Goal: Task Accomplishment & Management: Use online tool/utility

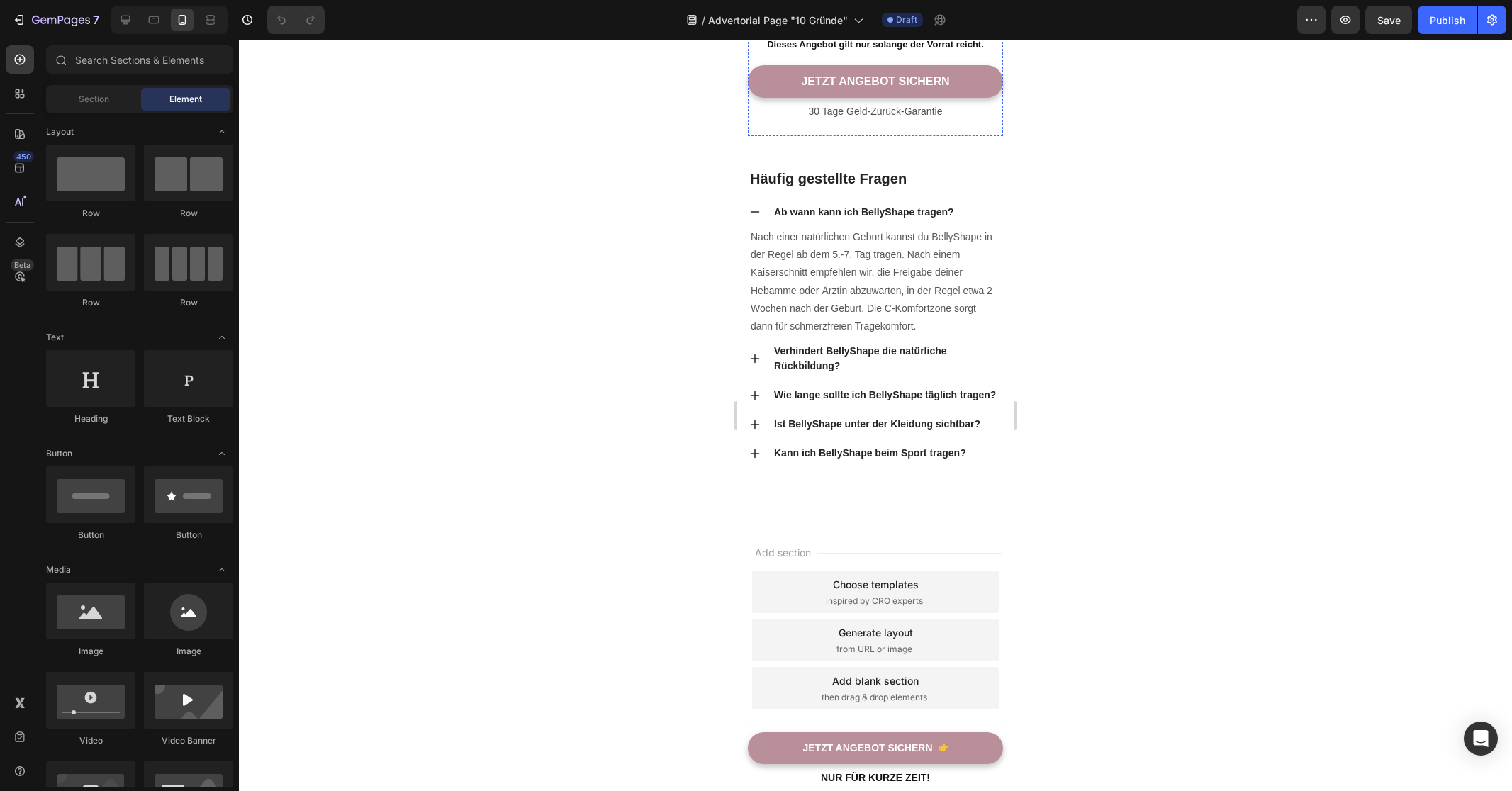
scroll to position [6869, 0]
click at [1330, 14] on div "Preview Save Publish" at bounding box center [1401, 20] width 209 height 28
click at [1345, 15] on icon "button" at bounding box center [1345, 19] width 14 height 14
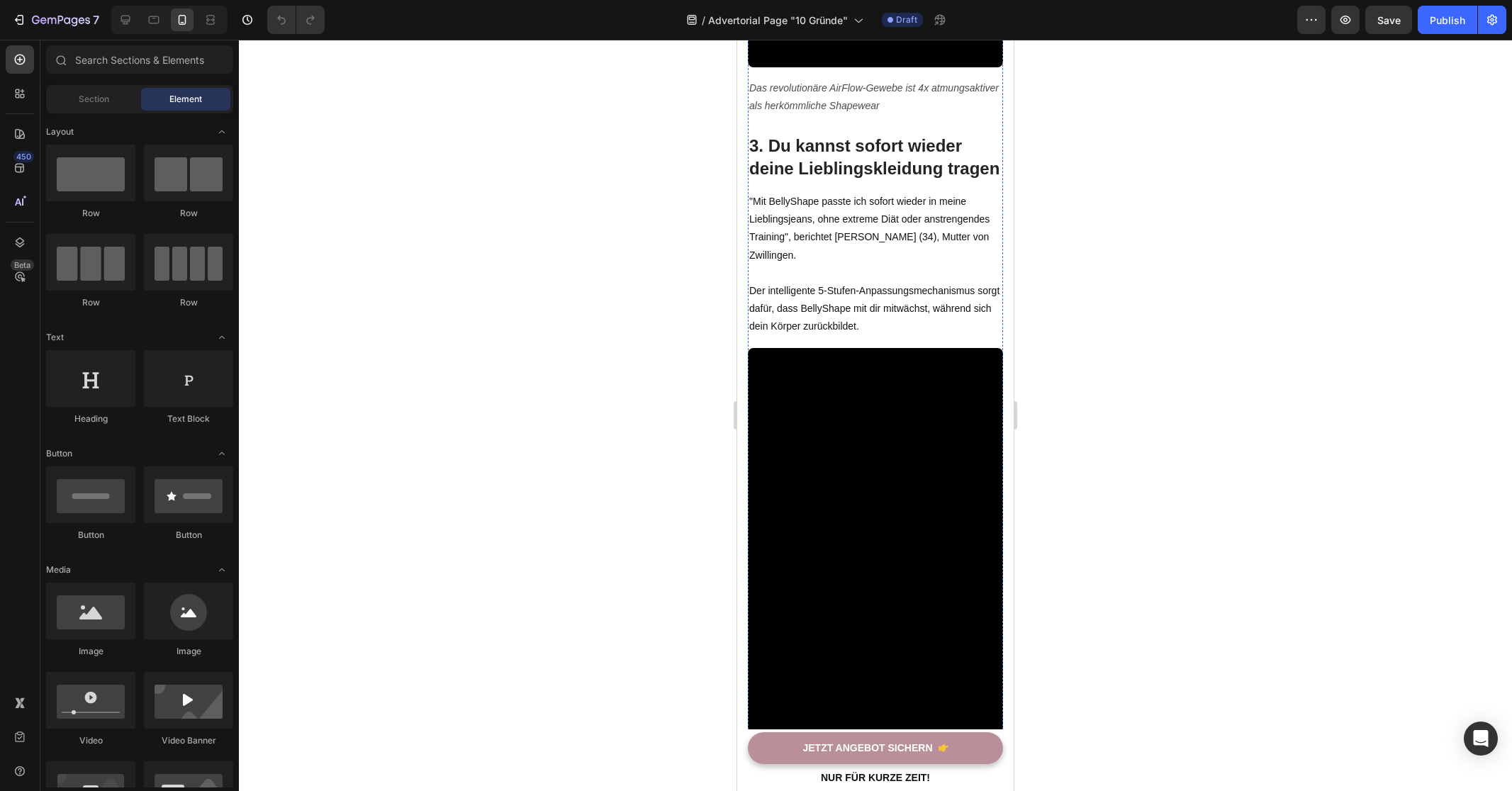
scroll to position [1702, 0]
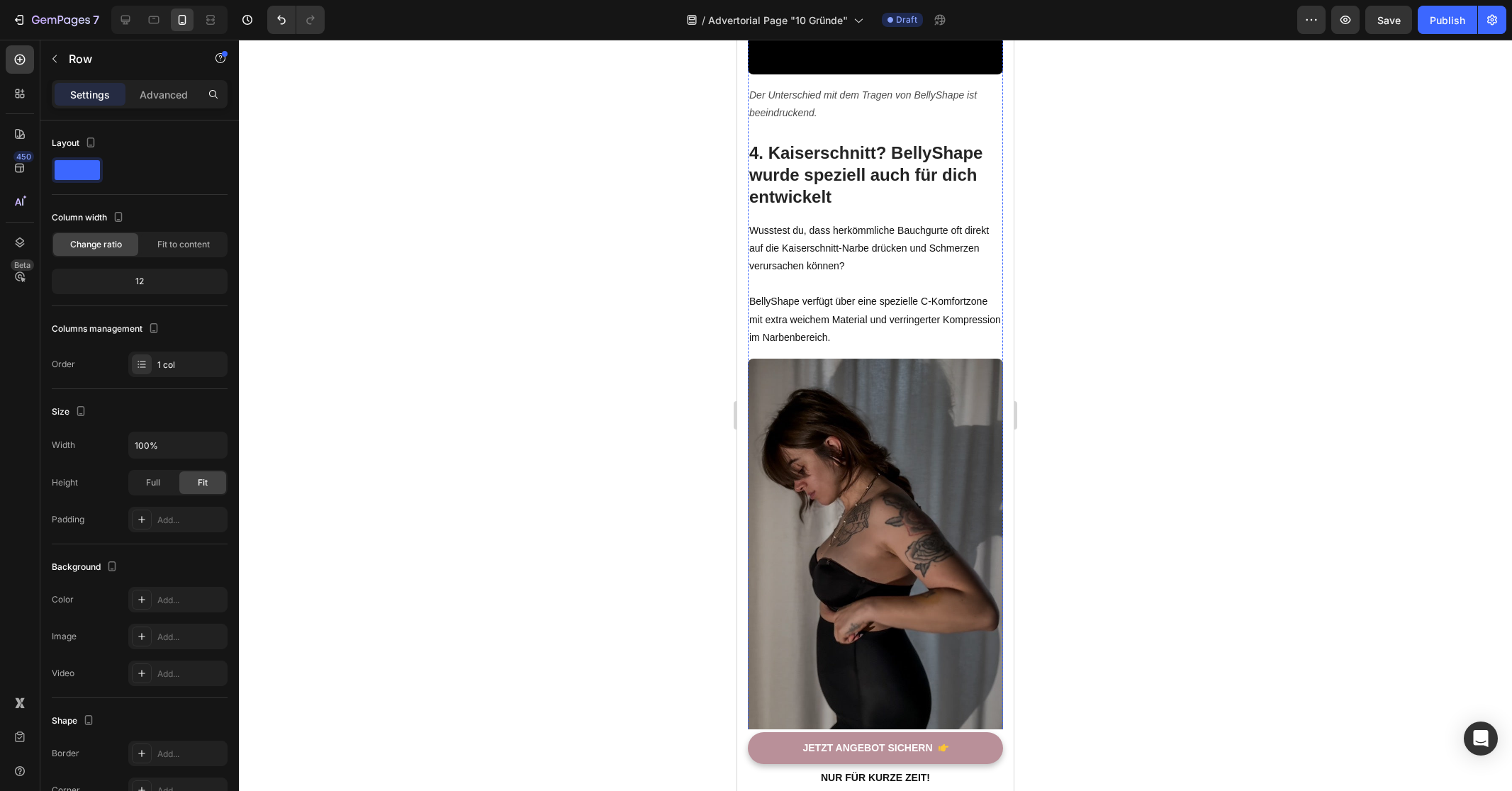
scroll to position [2327, 0]
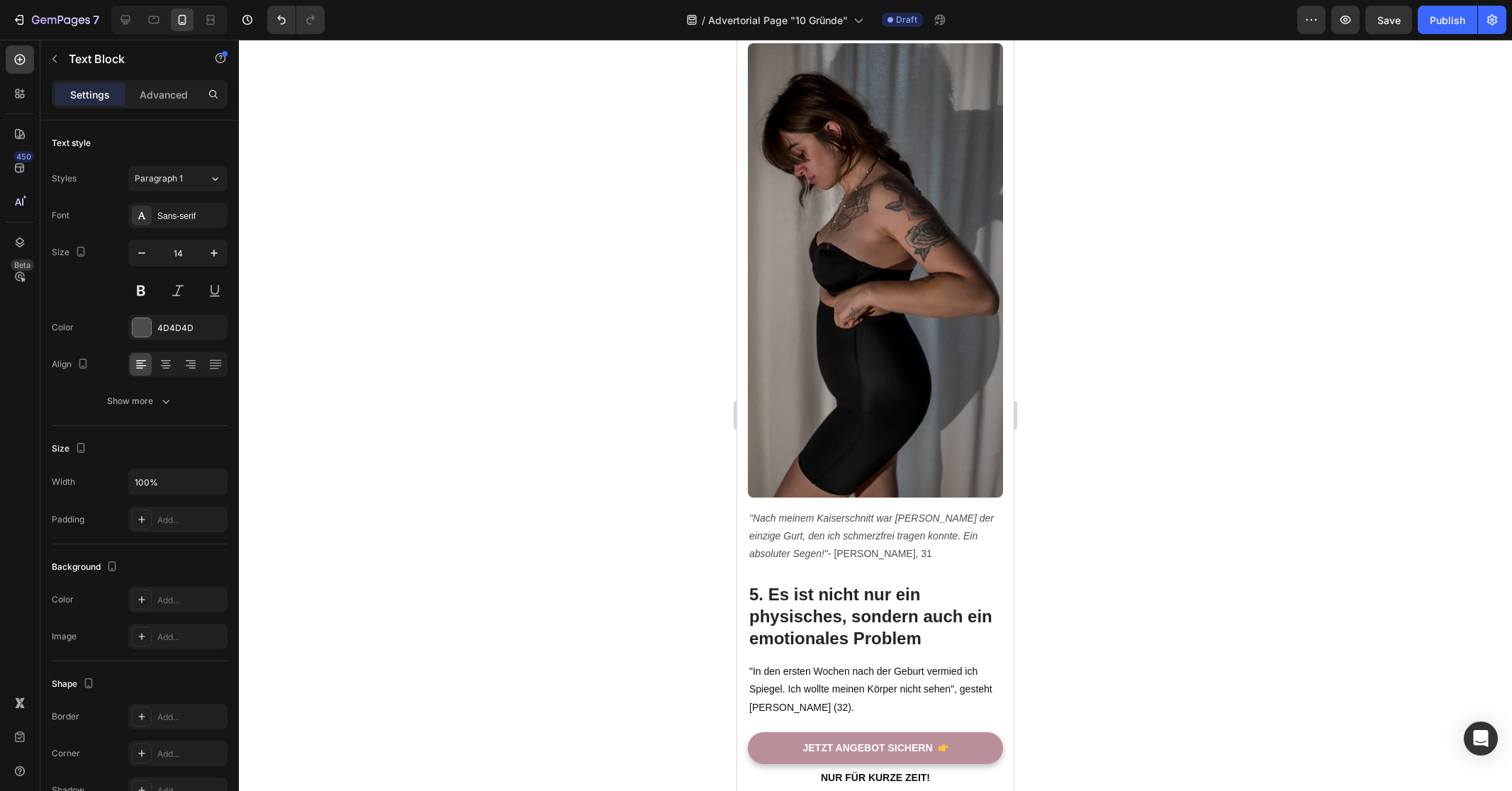
click at [520, 592] on div at bounding box center [875, 415] width 1273 height 751
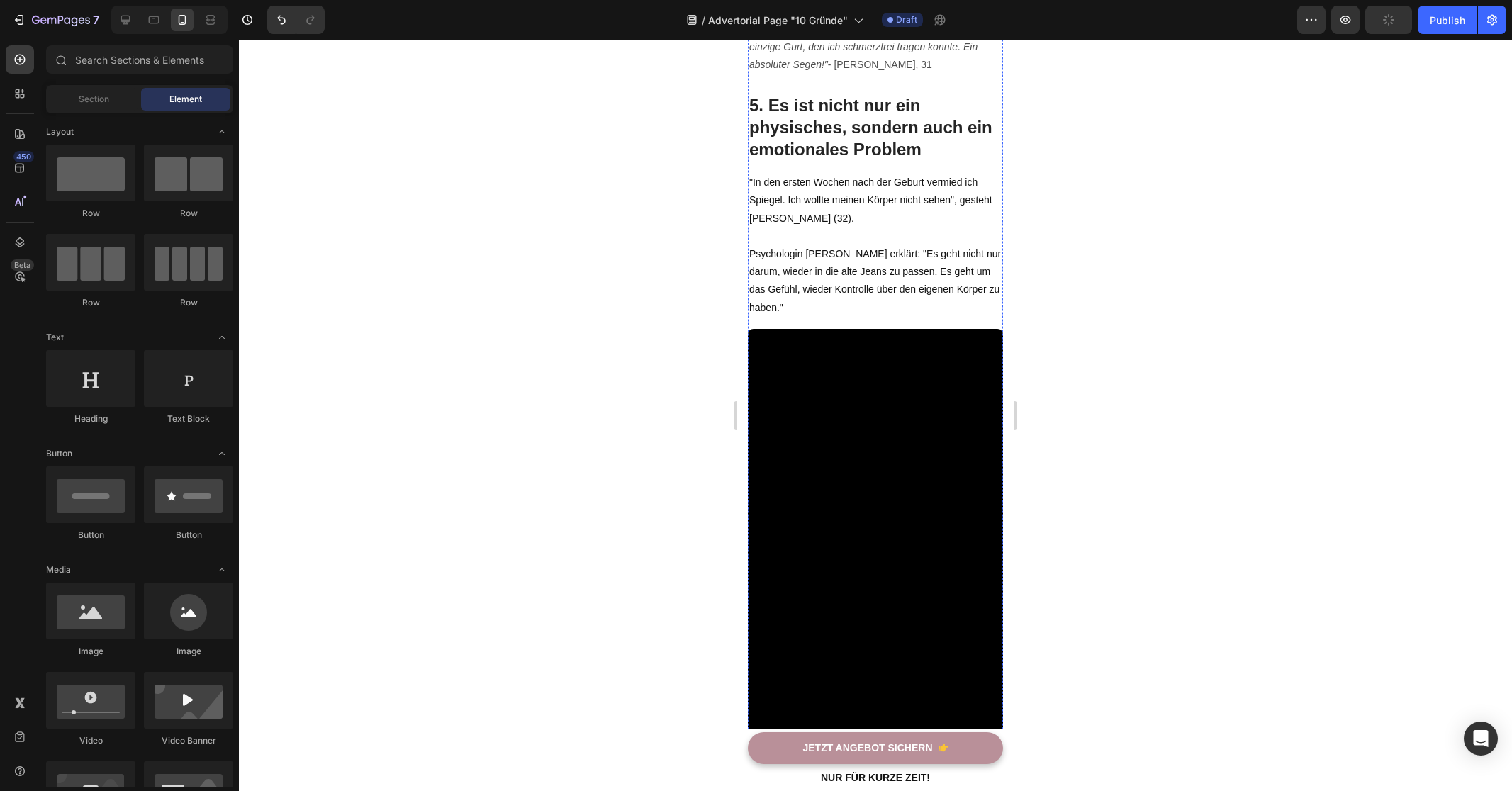
scroll to position [3035, 0]
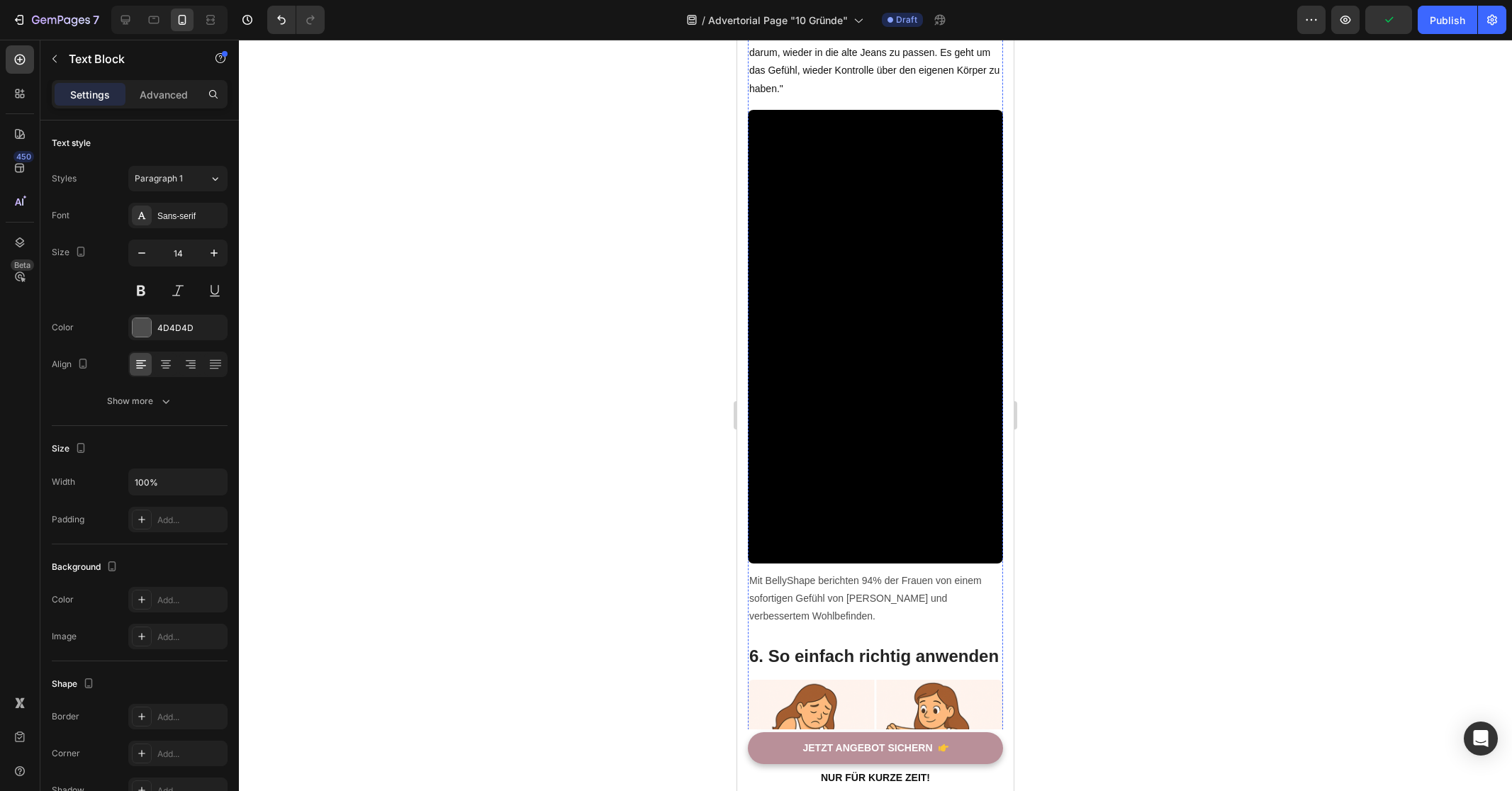
click at [584, 543] on div at bounding box center [875, 415] width 1273 height 751
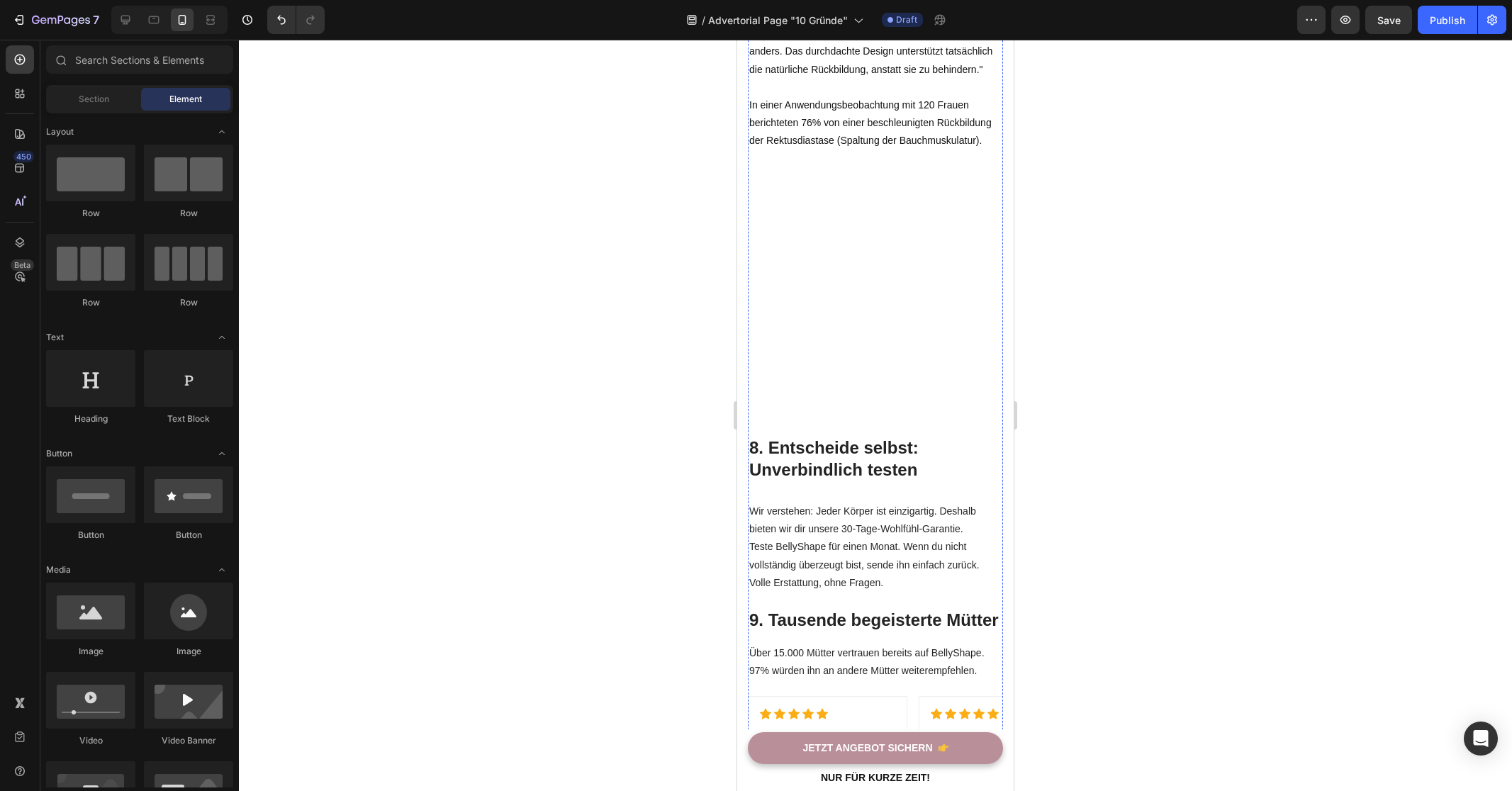
scroll to position [4306, 0]
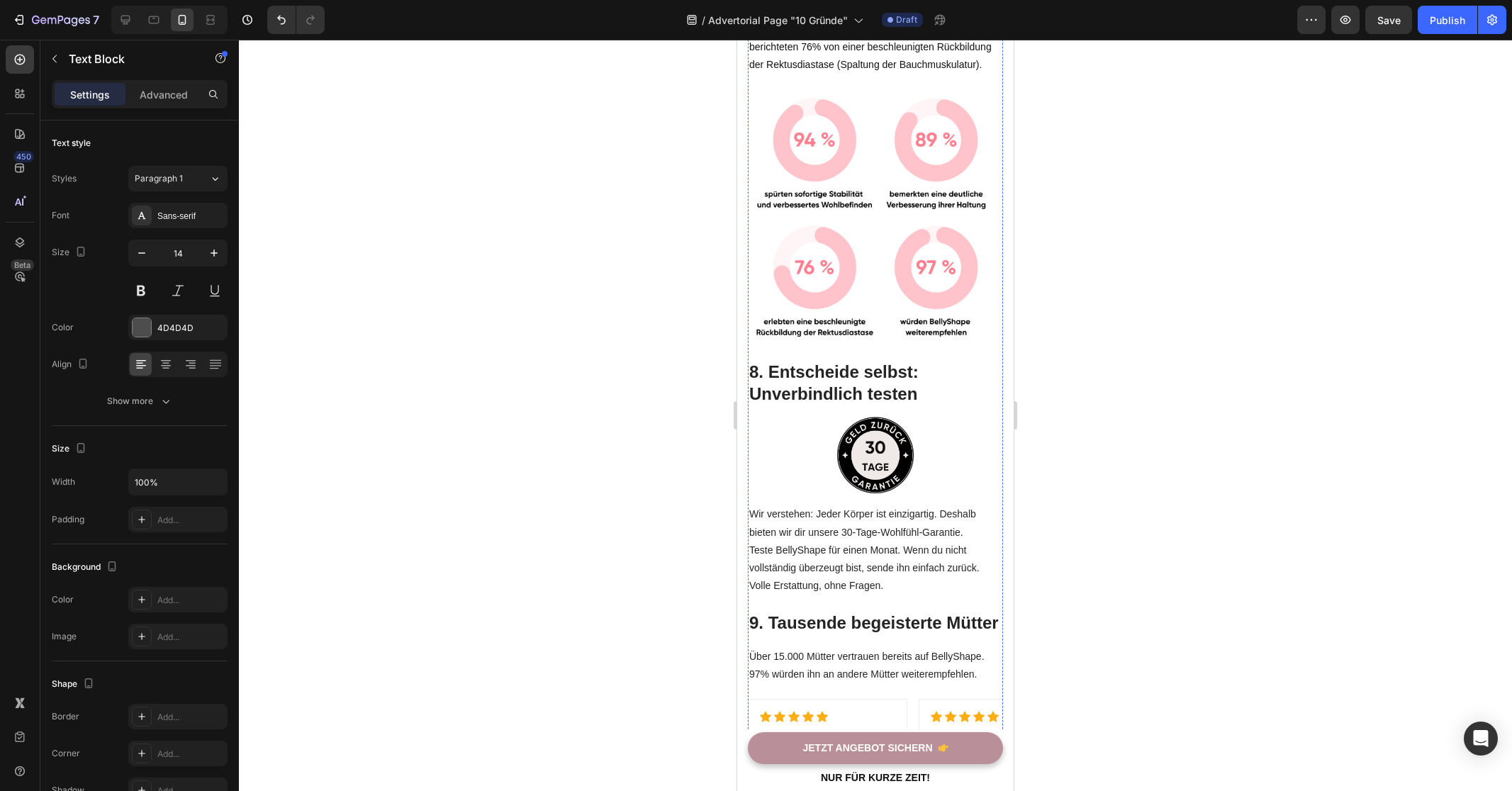
click at [605, 435] on div at bounding box center [875, 415] width 1273 height 751
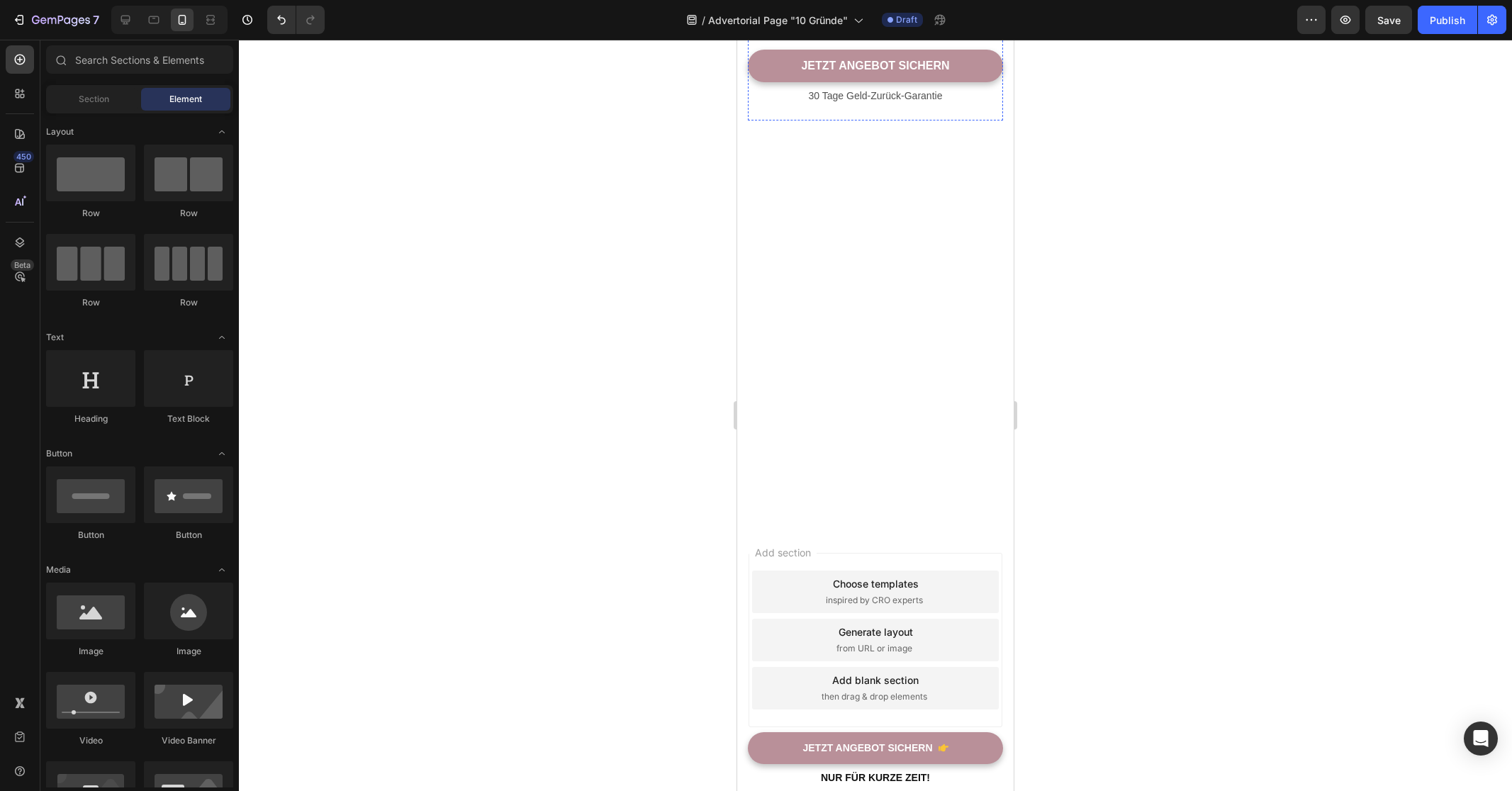
scroll to position [6138, 0]
click at [1380, 29] on button "Save" at bounding box center [1388, 20] width 46 height 28
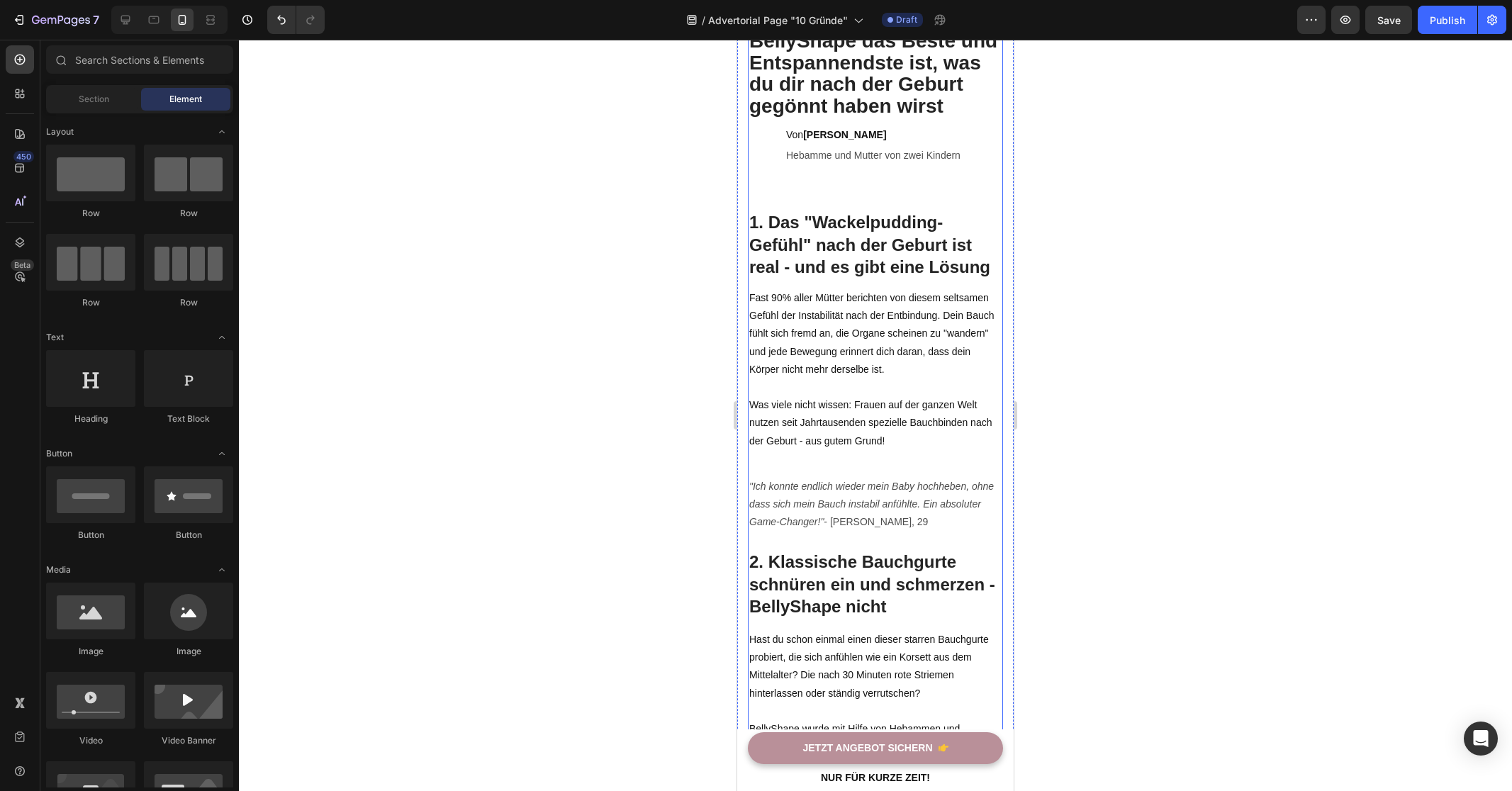
scroll to position [0, 0]
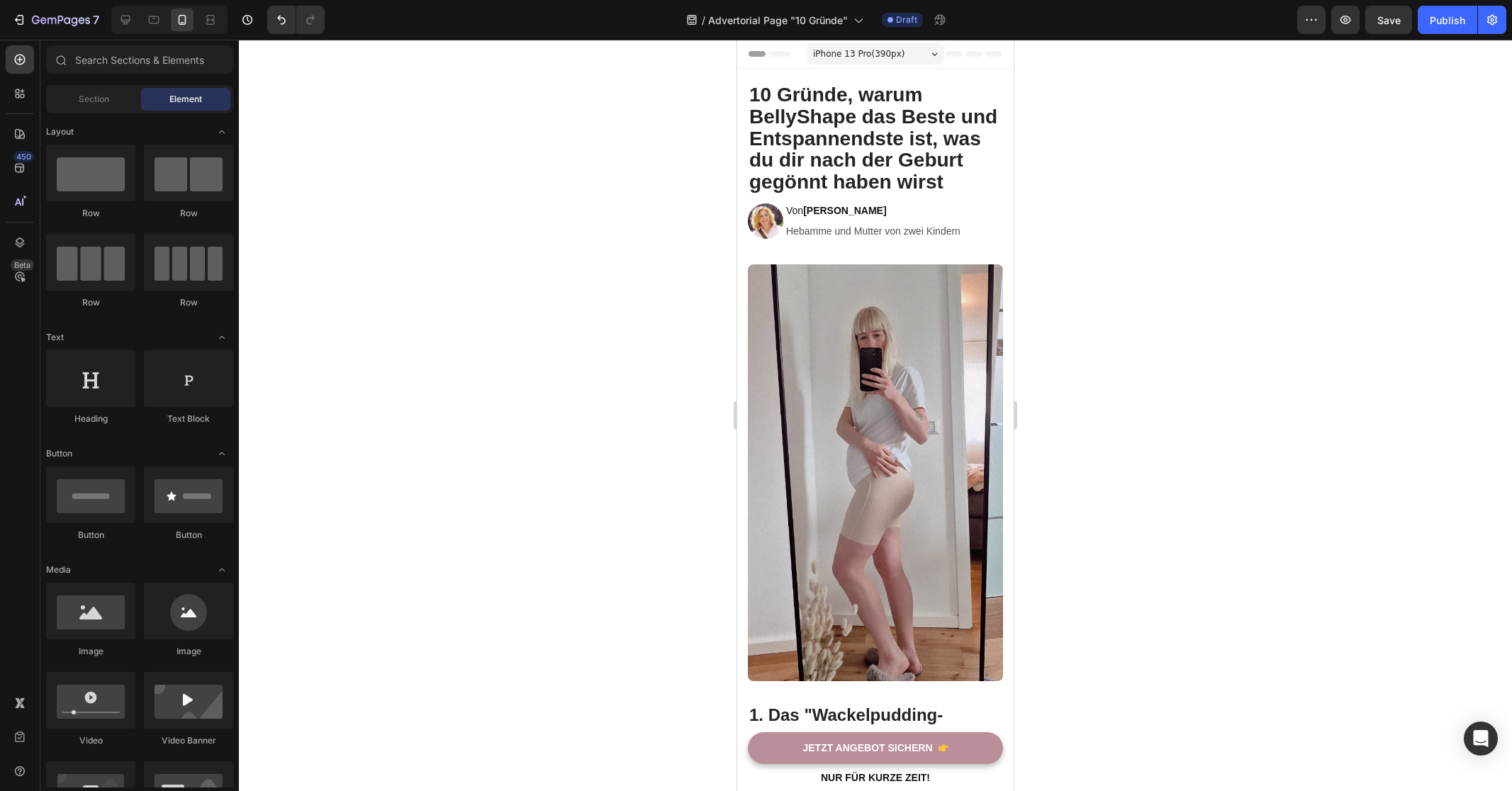
click at [619, 248] on div at bounding box center [875, 415] width 1273 height 751
click at [1198, 212] on div at bounding box center [875, 415] width 1273 height 751
click at [1265, 171] on div at bounding box center [875, 415] width 1273 height 751
click at [447, 235] on div at bounding box center [875, 415] width 1273 height 751
